Goal: Task Accomplishment & Management: Use online tool/utility

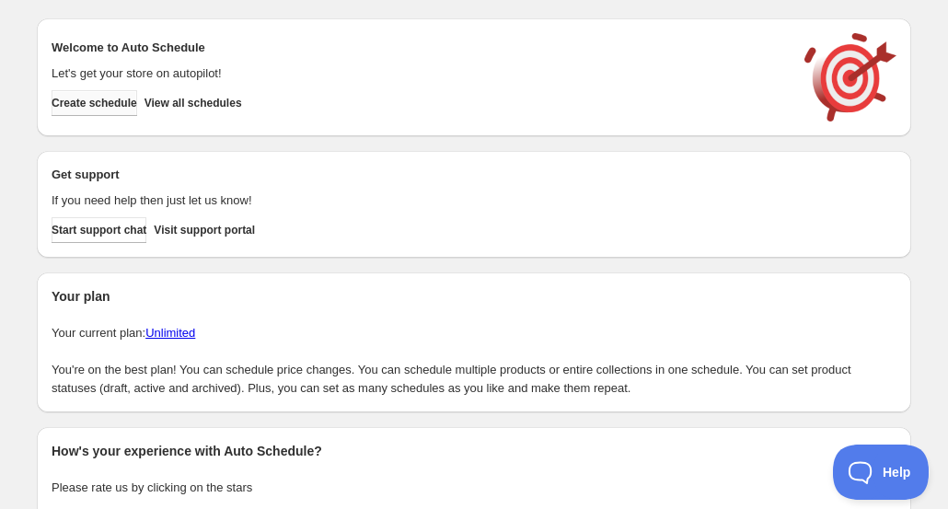
click at [137, 97] on span "Create schedule" at bounding box center [95, 103] width 86 height 15
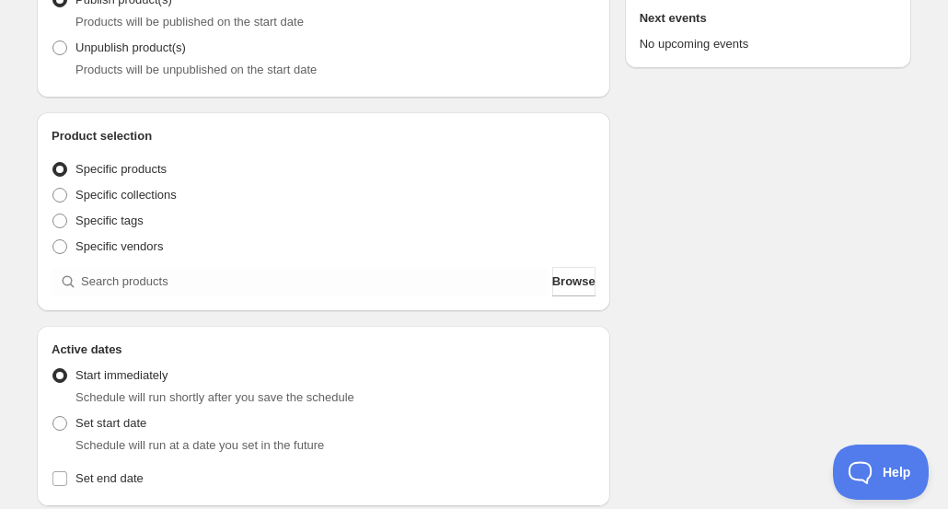
scroll to position [250, 0]
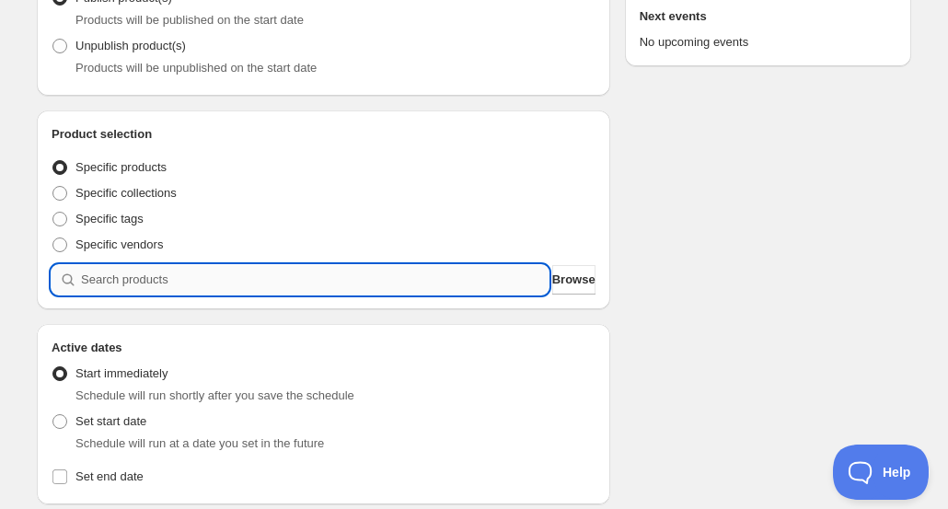
click at [183, 275] on input "search" at bounding box center [315, 279] width 468 height 29
type input "1"
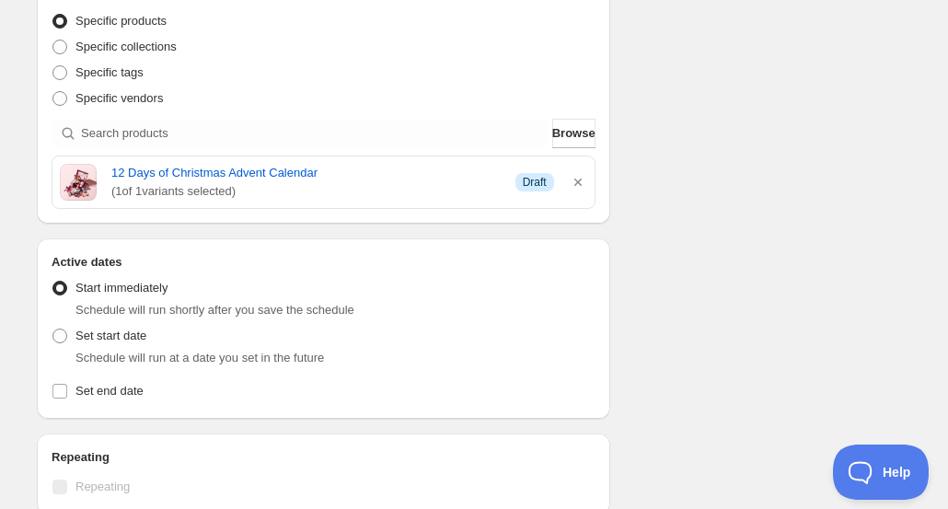
scroll to position [398, 0]
click at [195, 339] on div "Set start date Schedule will run at a date you set in the future" at bounding box center [324, 344] width 544 height 44
click at [123, 335] on span "Set start date" at bounding box center [111, 335] width 71 height 14
click at [53, 329] on input "Set start date" at bounding box center [52, 328] width 1 height 1
radio input "true"
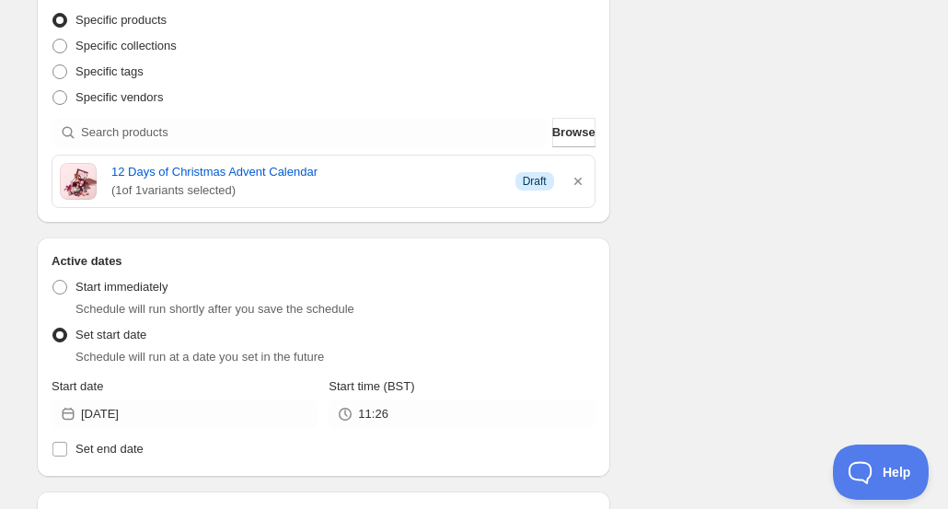
scroll to position [500, 0]
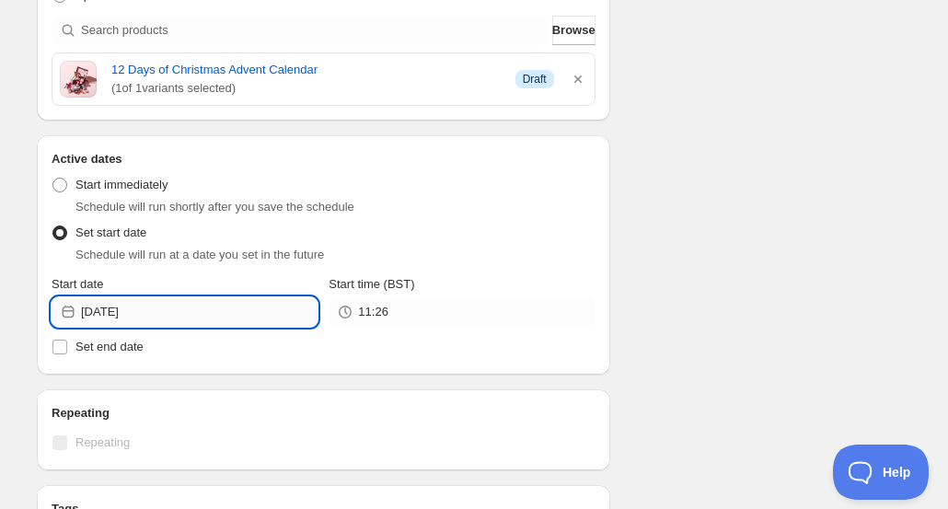
click at [227, 308] on input "[DATE]" at bounding box center [199, 311] width 237 height 29
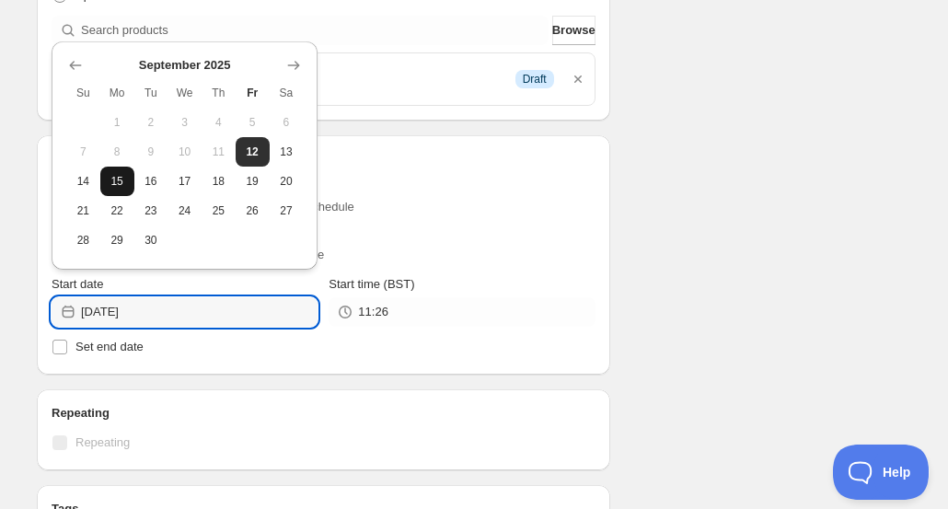
click at [110, 189] on button "15" at bounding box center [117, 181] width 34 height 29
type input "[DATE]"
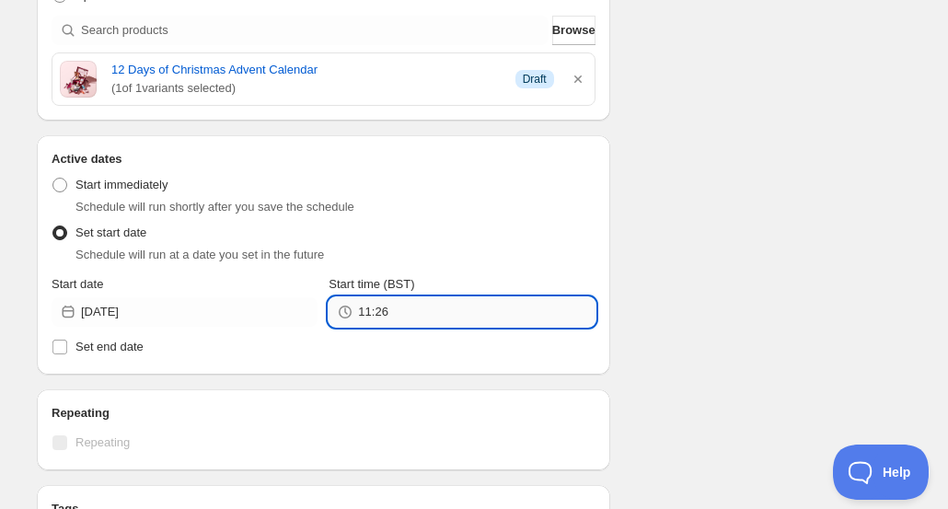
click at [425, 308] on input "11:26" at bounding box center [476, 311] width 237 height 29
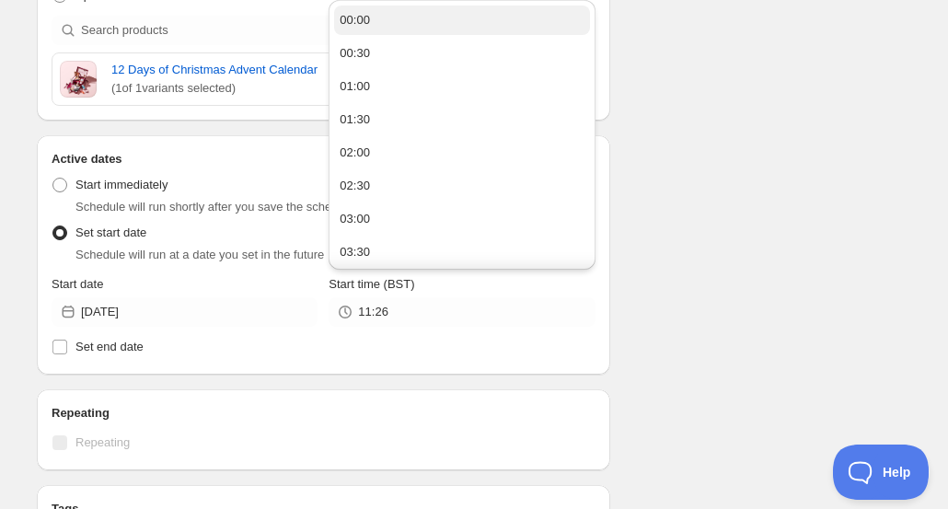
click at [412, 12] on button "00:00" at bounding box center [461, 20] width 255 height 29
type input "00:00"
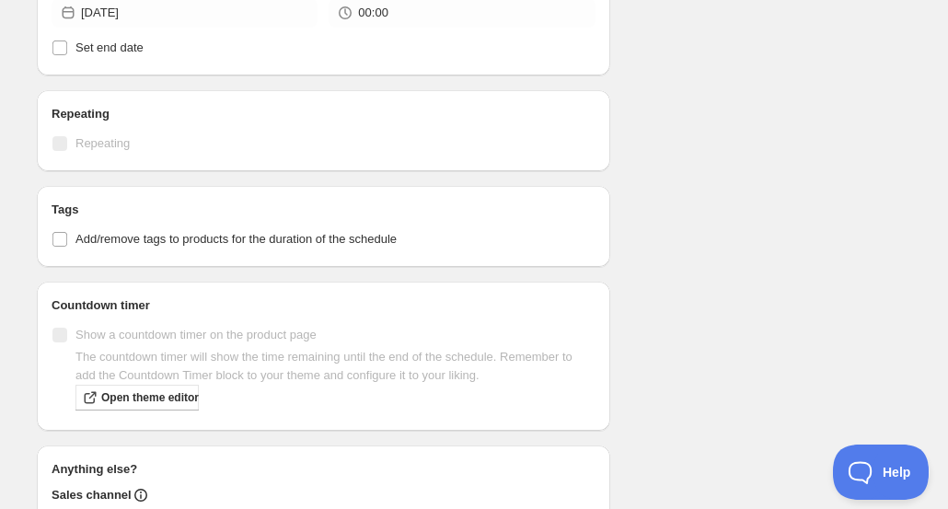
scroll to position [801, 0]
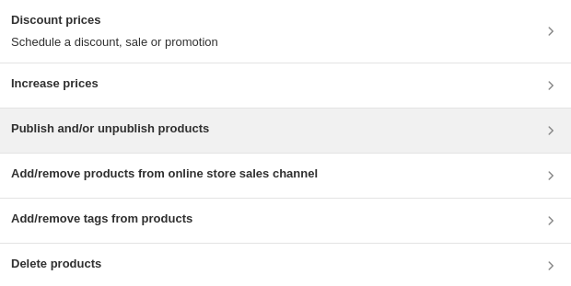
click at [90, 133] on h3 "Publish and/or unpublish products" at bounding box center [110, 129] width 198 height 18
